Goal: Check status

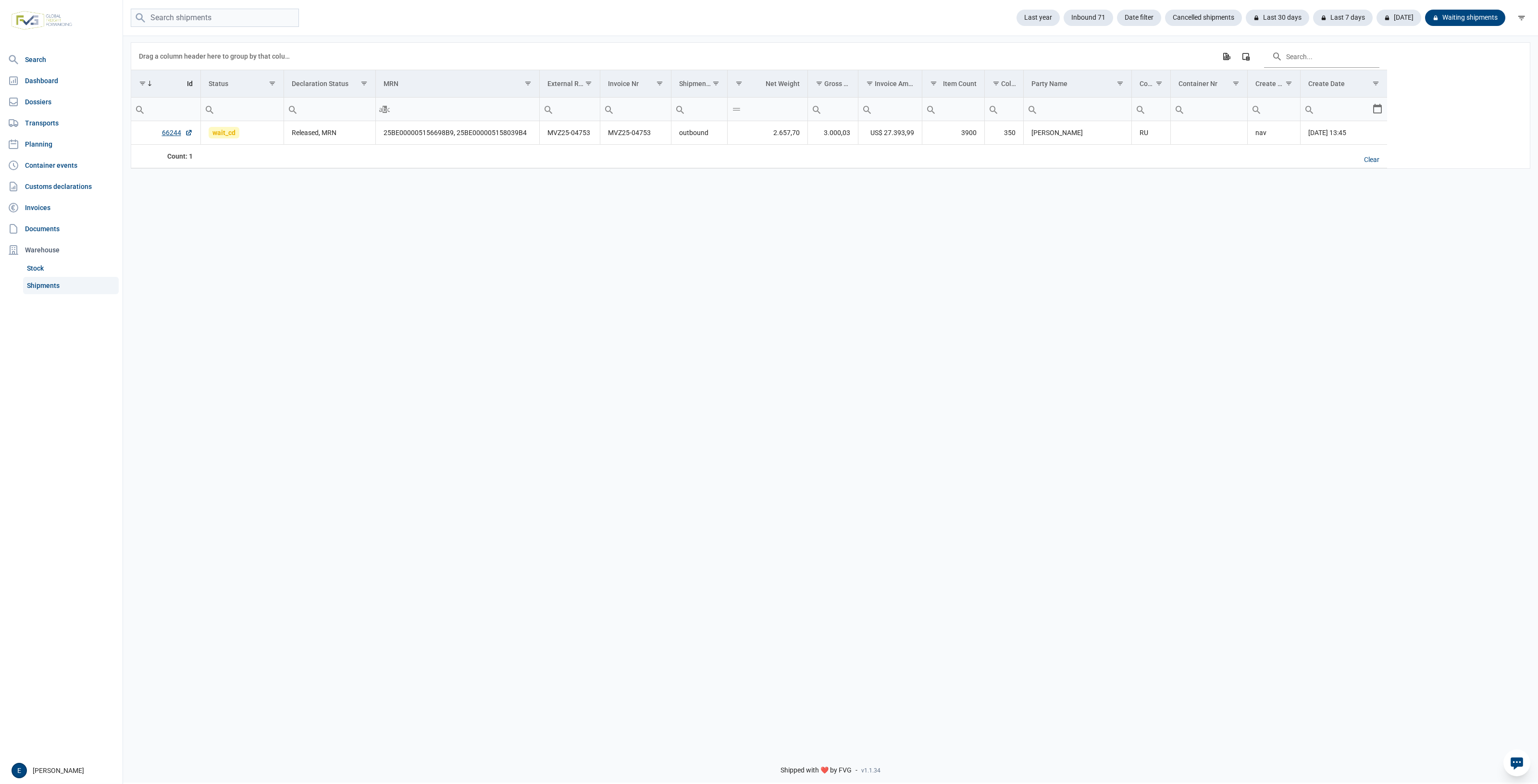
drag, startPoint x: 318, startPoint y: 340, endPoint x: 94, endPoint y: 312, distance: 225.7
click at [276, 336] on div "Data grid with 1 rows and 17 columns Drag a column header here to group by that…" at bounding box center [830, 388] width 1415 height 707
click at [46, 290] on link "Shipments" at bounding box center [71, 286] width 96 height 17
drag, startPoint x: 891, startPoint y: 381, endPoint x: 612, endPoint y: 331, distance: 283.4
click at [613, 331] on div "Data grid with 1 rows and 17 columns Drag a column header here to group by that…" at bounding box center [830, 388] width 1415 height 707
